Goal: Information Seeking & Learning: Learn about a topic

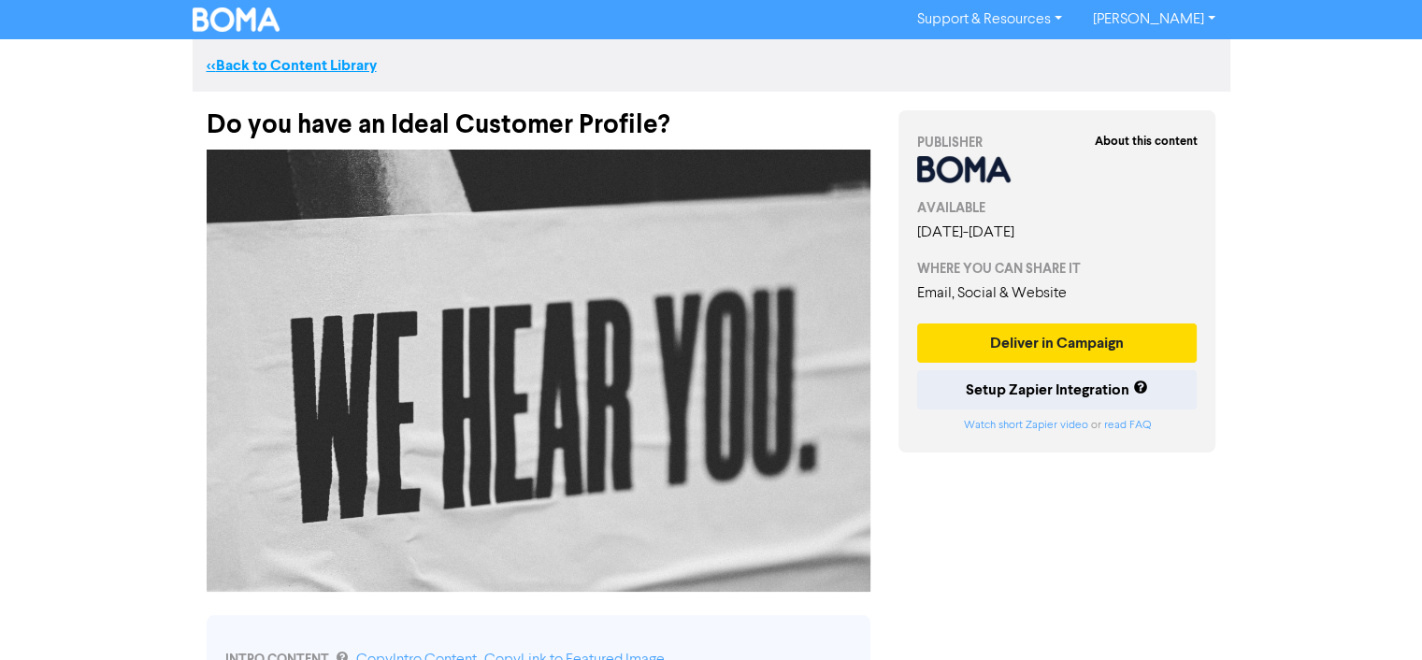
click at [269, 63] on link "<< Back to Content Library" at bounding box center [292, 65] width 170 height 19
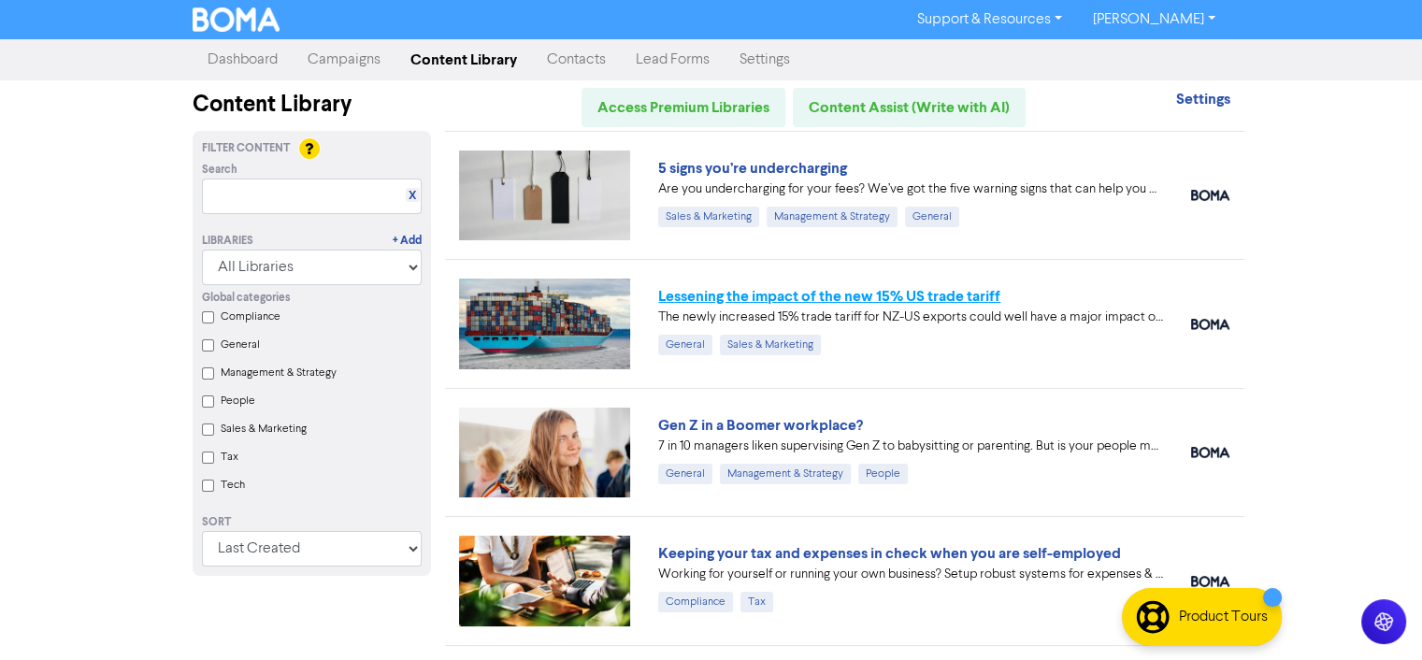
click at [913, 297] on link "Lessening the impact of the new 15% US trade tariff" at bounding box center [829, 296] width 342 height 19
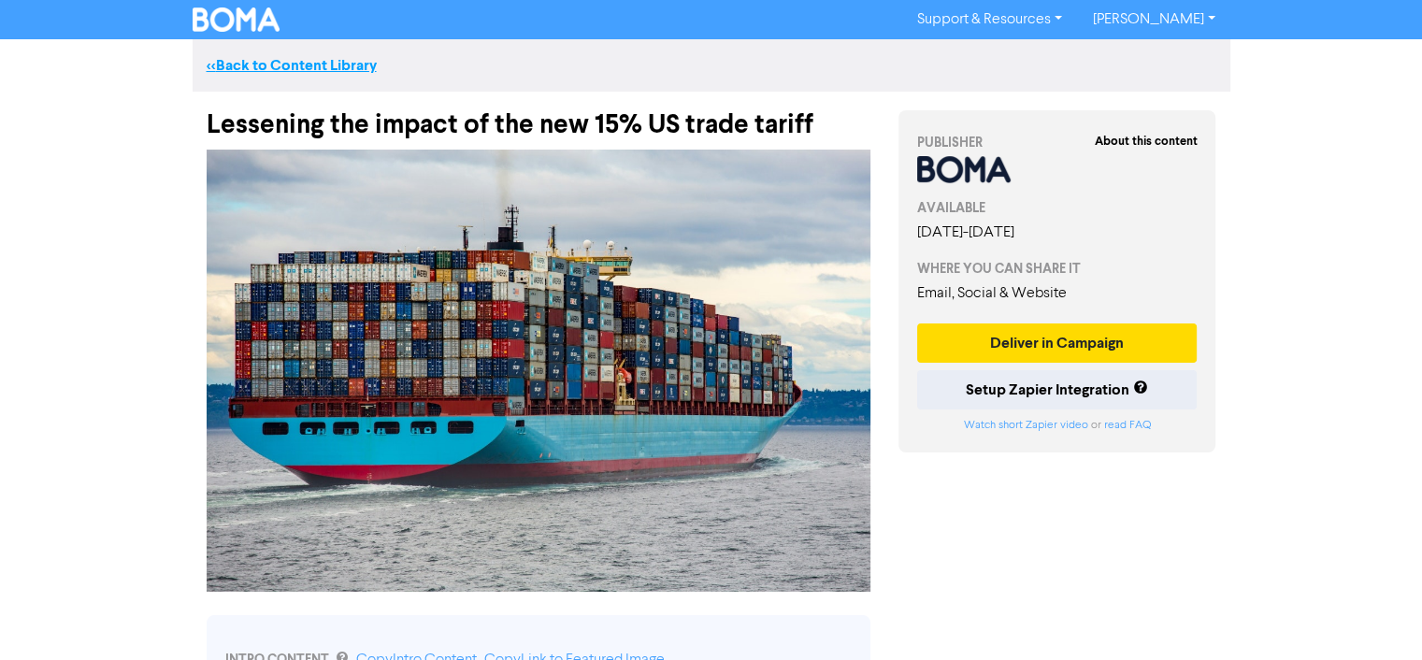
click at [260, 71] on link "<< Back to Content Library" at bounding box center [292, 65] width 170 height 19
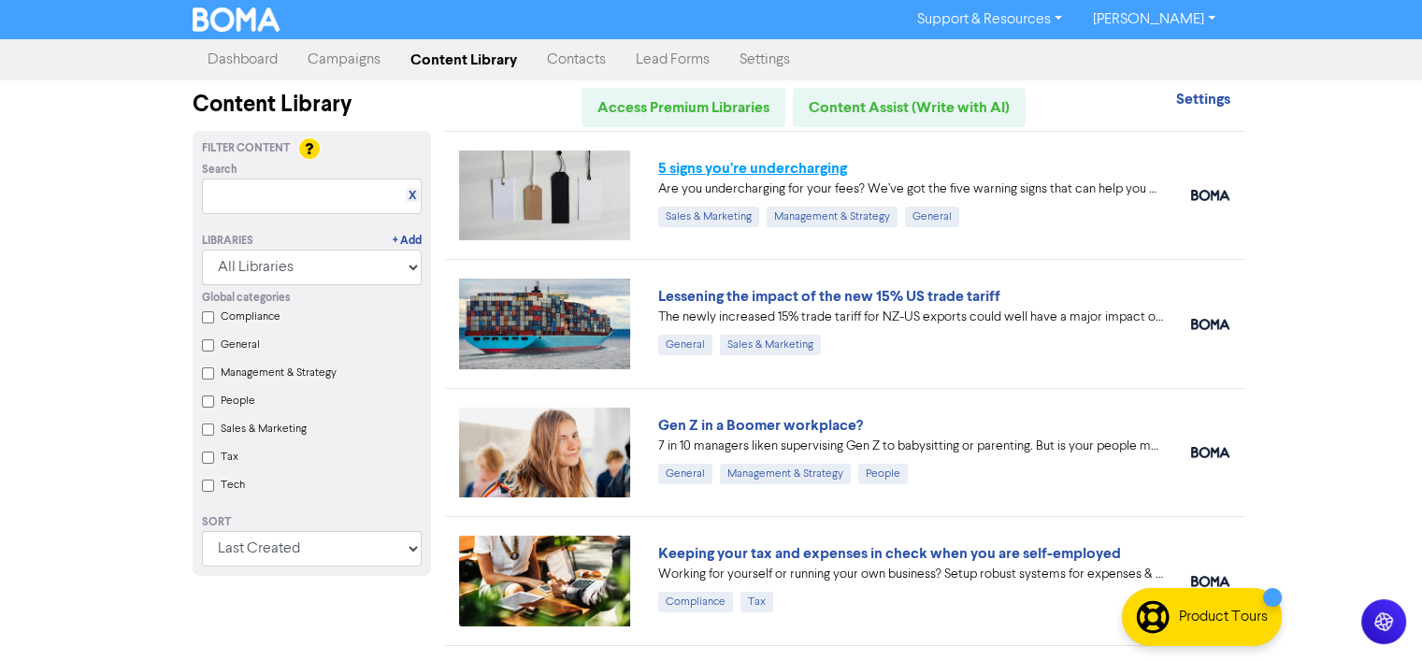
click at [794, 165] on link "5 signs you’re undercharging" at bounding box center [752, 168] width 189 height 19
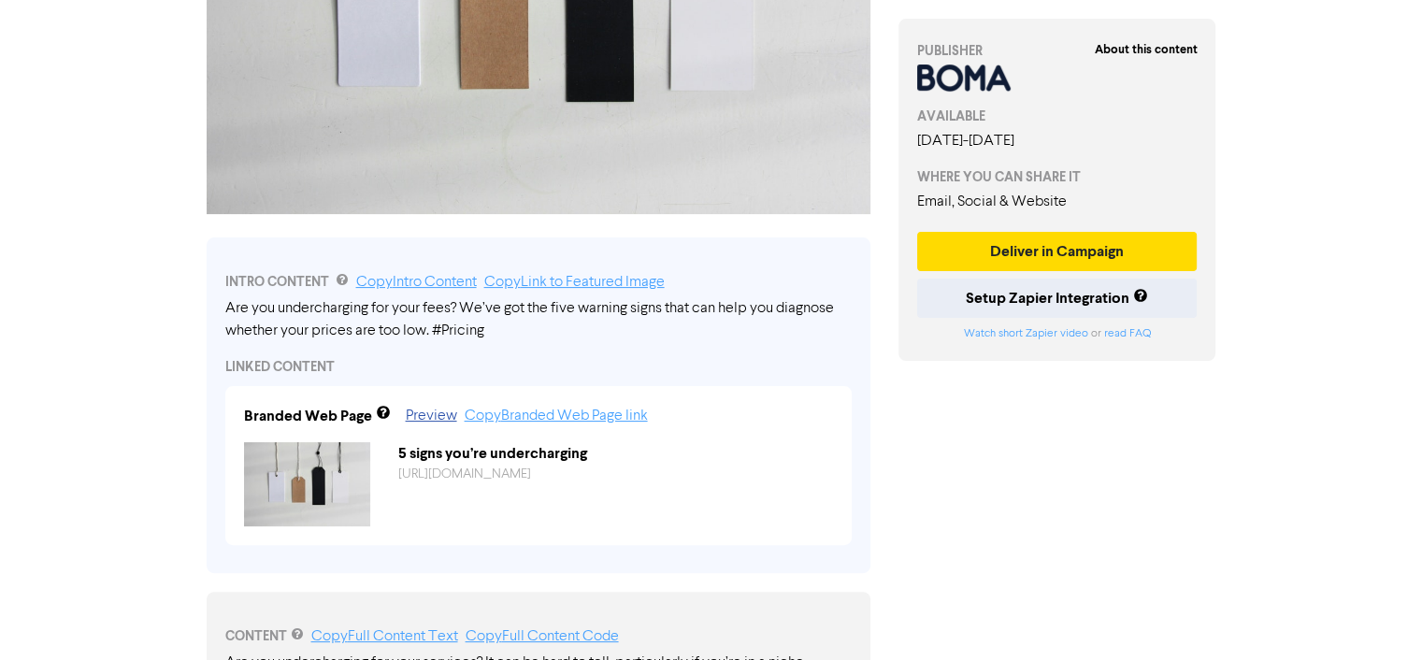
scroll to position [377, 0]
click at [222, 309] on div "INTRO CONTENT Copy Intro Content Copy Link to Featured Image Are you undercharg…" at bounding box center [539, 406] width 664 height 336
drag, startPoint x: 222, startPoint y: 308, endPoint x: 303, endPoint y: 309, distance: 81.3
click at [303, 309] on div "INTRO CONTENT Copy Intro Content Copy Link to Featured Image Are you undercharg…" at bounding box center [539, 406] width 664 height 336
click at [390, 336] on div "Are you undercharging for your fees? We’ve got the five warning signs that can …" at bounding box center [538, 320] width 626 height 45
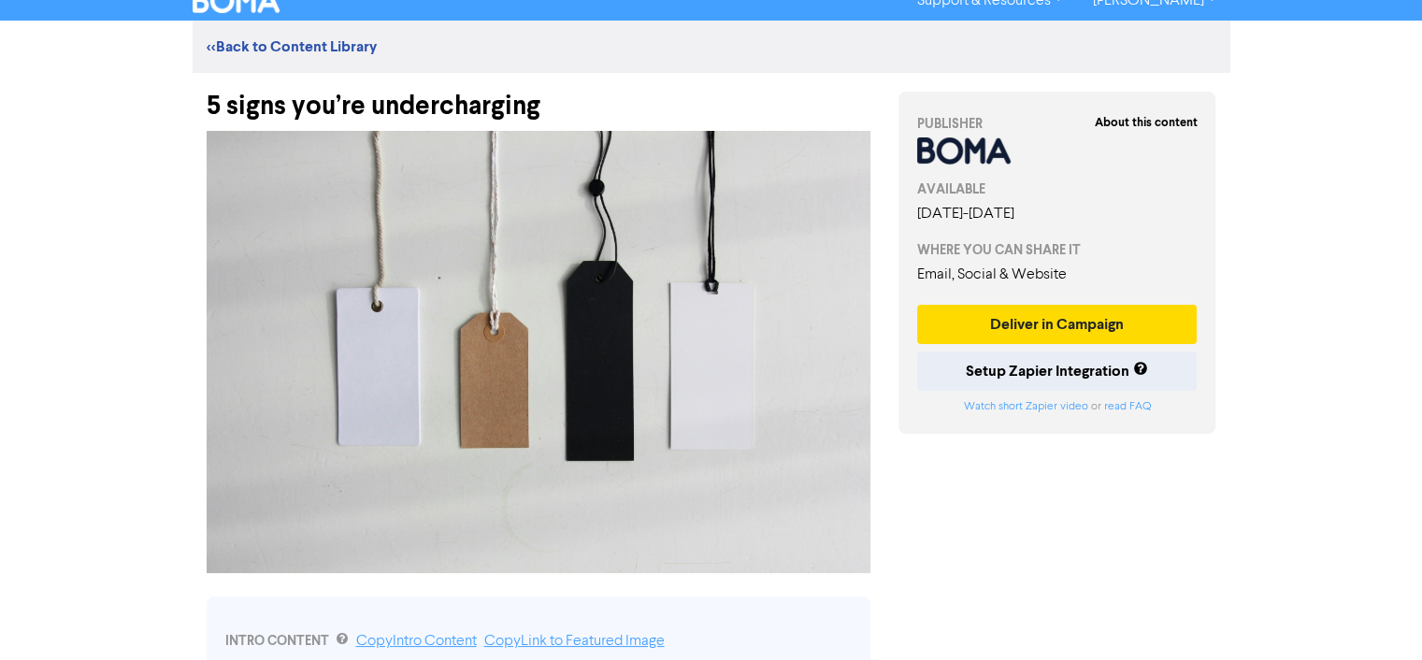
scroll to position [0, 0]
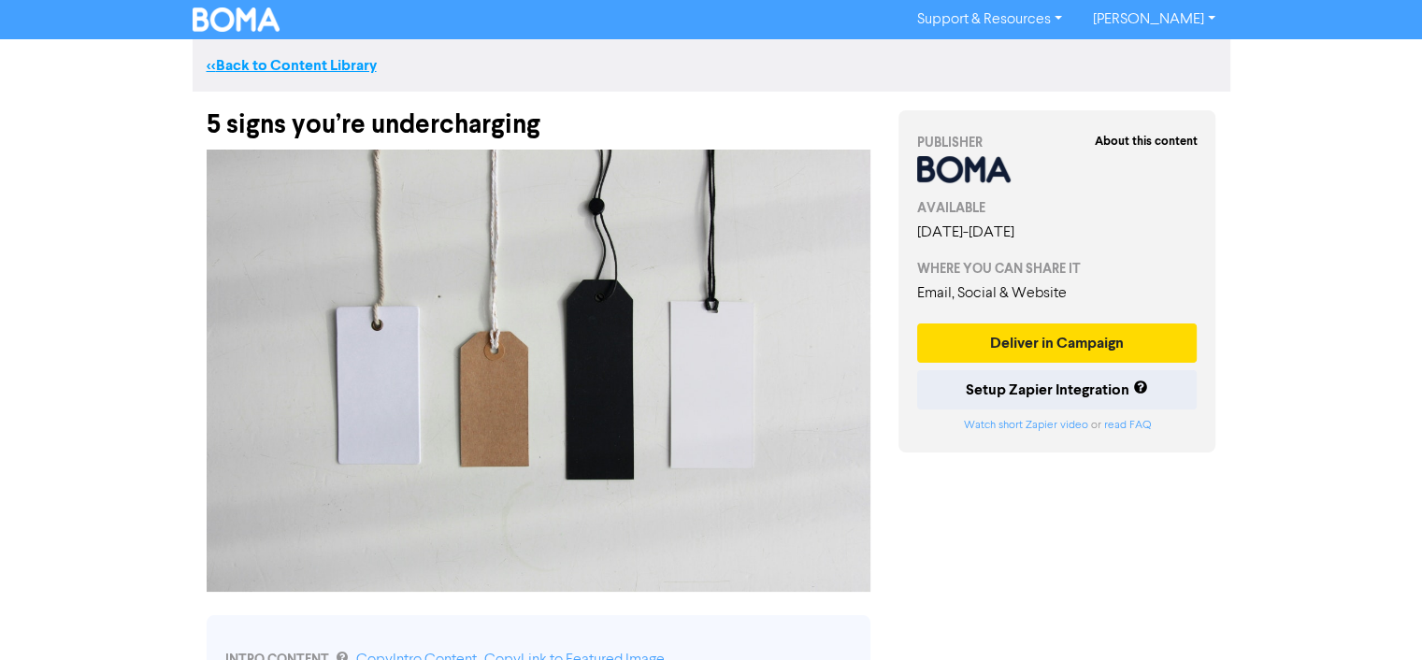
click at [348, 60] on link "<< Back to Content Library" at bounding box center [292, 65] width 170 height 19
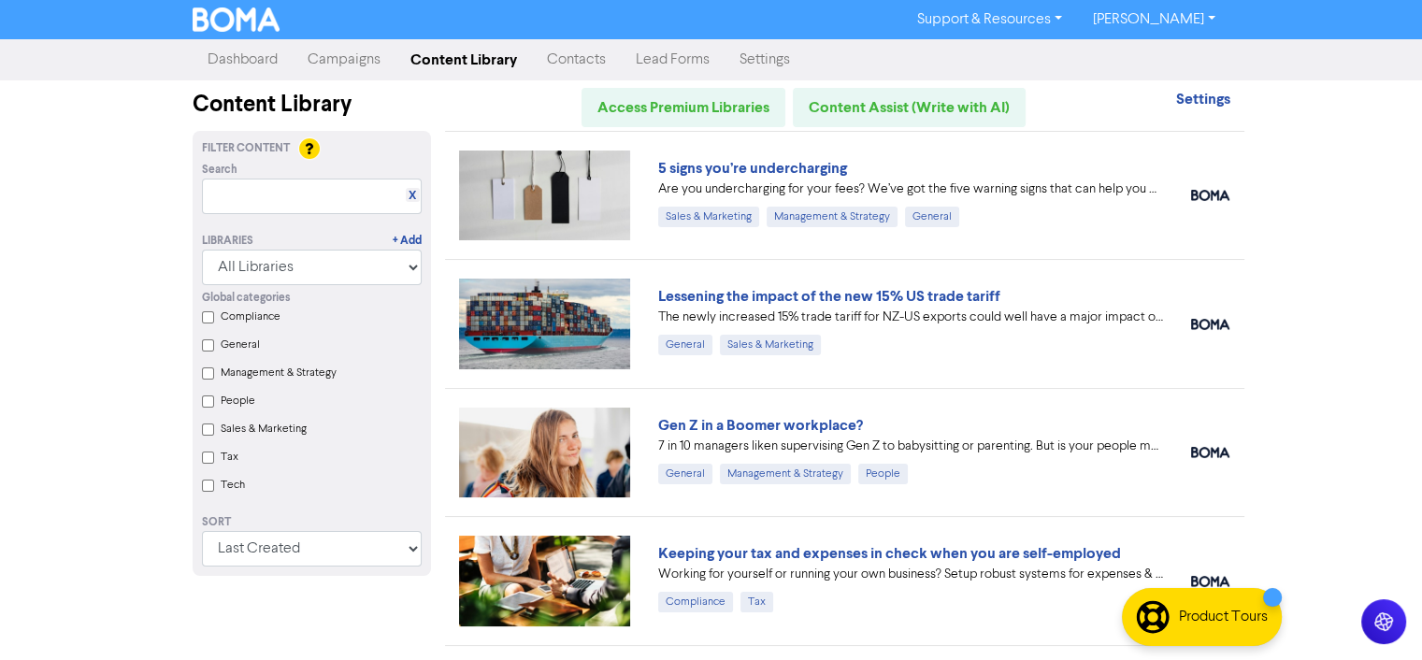
click at [339, 55] on link "Campaigns" at bounding box center [344, 59] width 103 height 37
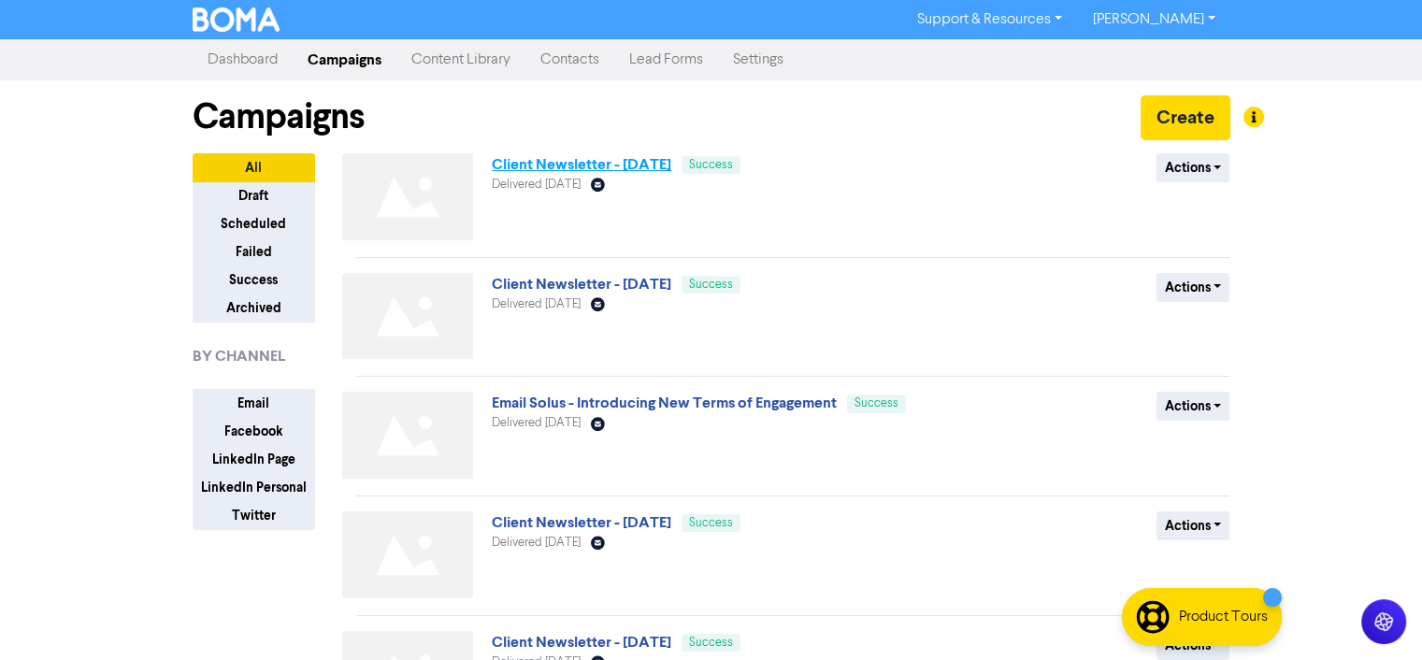
click at [593, 164] on link "Client Newsletter - [DATE]" at bounding box center [581, 164] width 179 height 19
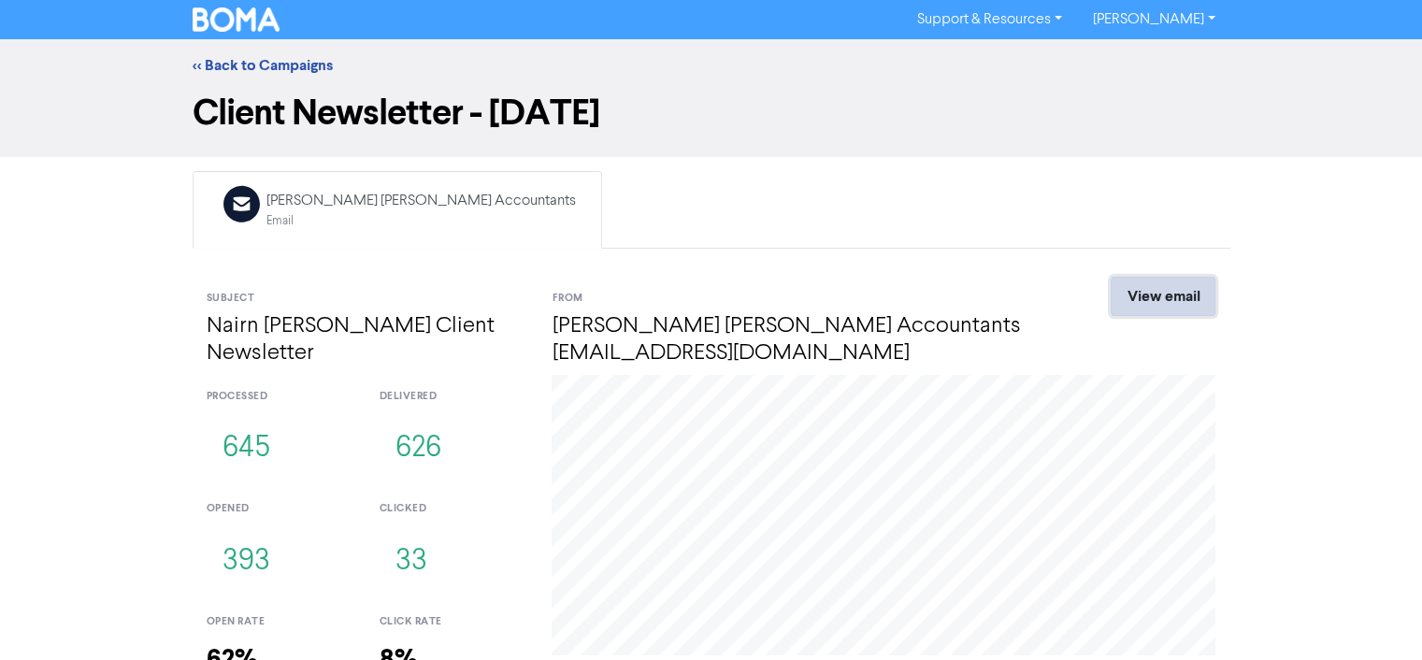
click at [1192, 298] on link "View email" at bounding box center [1162, 296] width 105 height 39
click at [266, 56] on link "<< Back to Campaigns" at bounding box center [263, 65] width 140 height 19
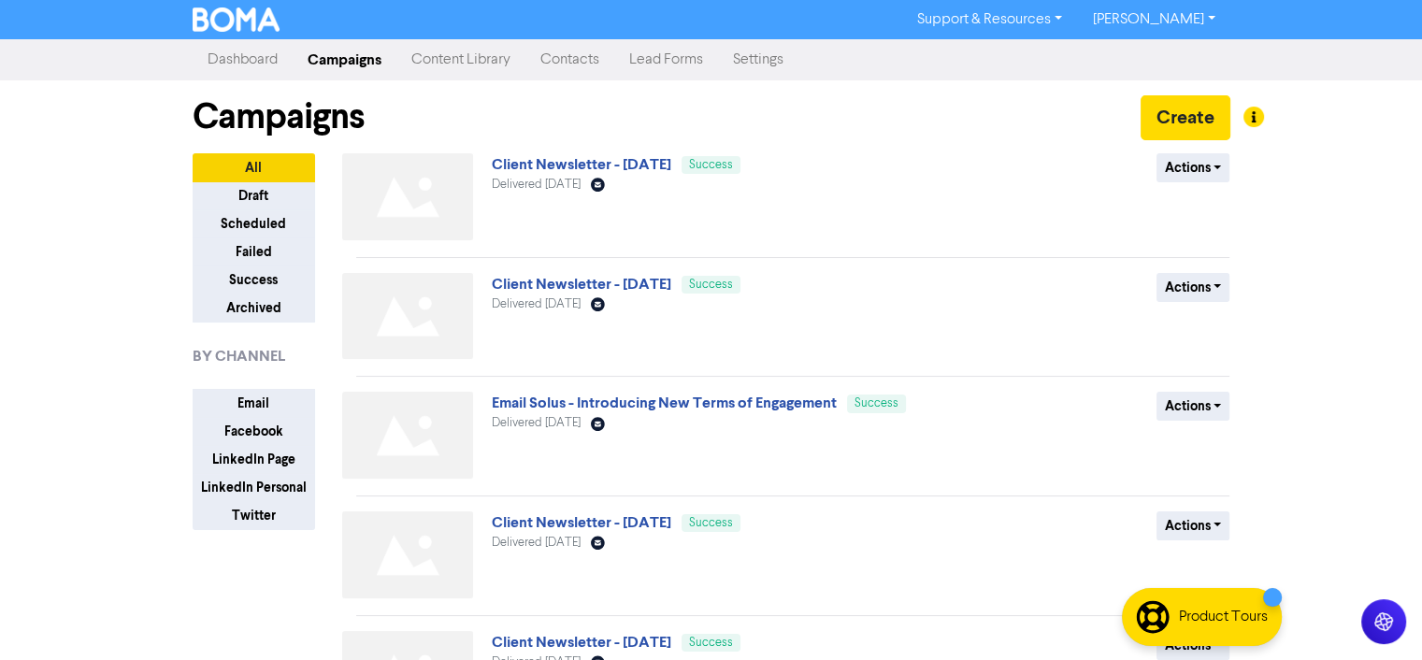
click at [476, 58] on link "Content Library" at bounding box center [460, 59] width 129 height 37
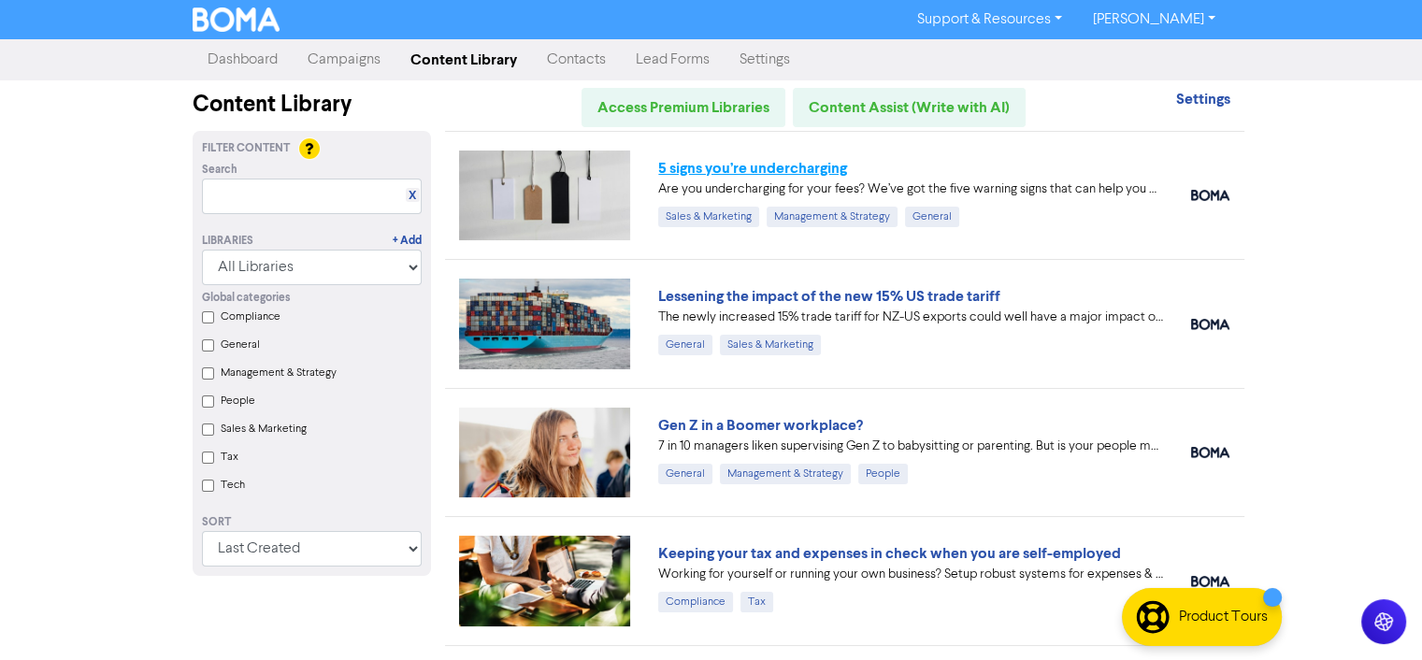
click at [699, 164] on link "5 signs you’re undercharging" at bounding box center [752, 168] width 189 height 19
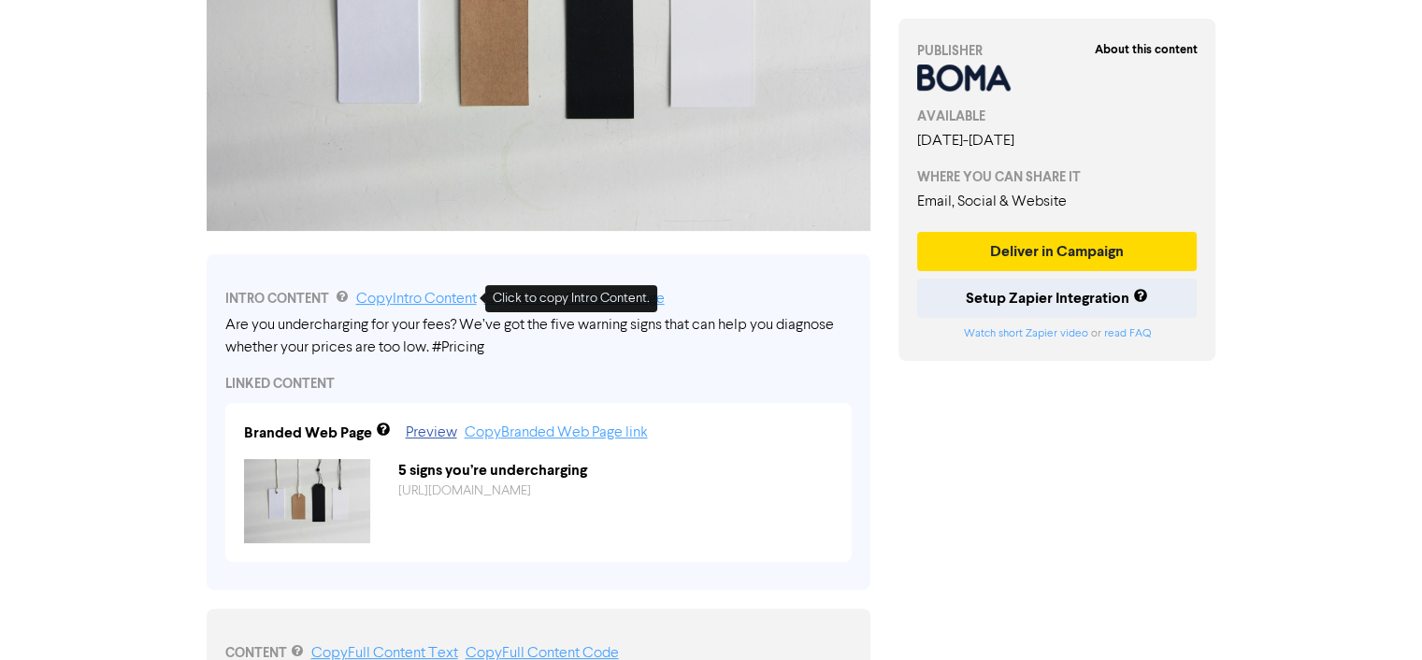
scroll to position [374, 0]
